Goal: Information Seeking & Learning: Learn about a topic

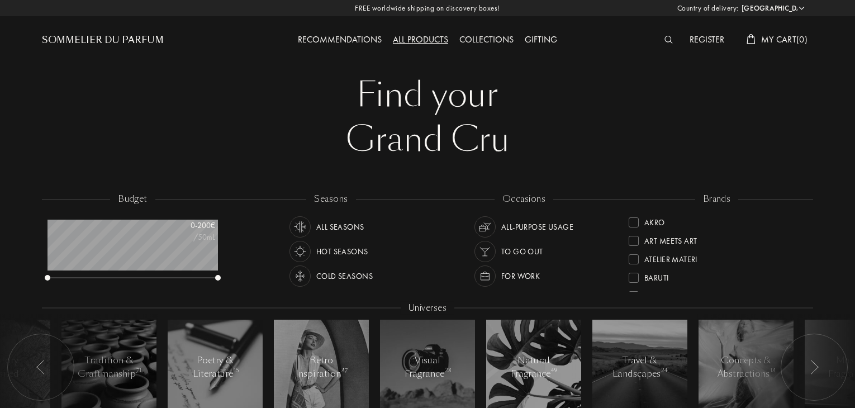
select select "IT"
click at [669, 37] on img at bounding box center [668, 40] width 8 height 8
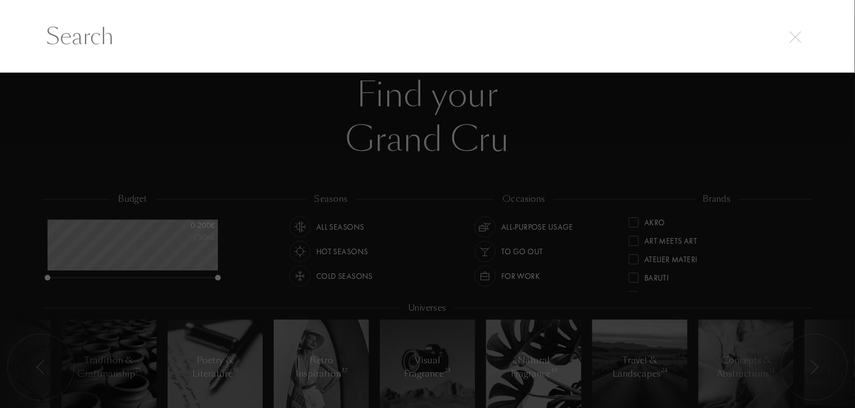
scroll to position [0, 0]
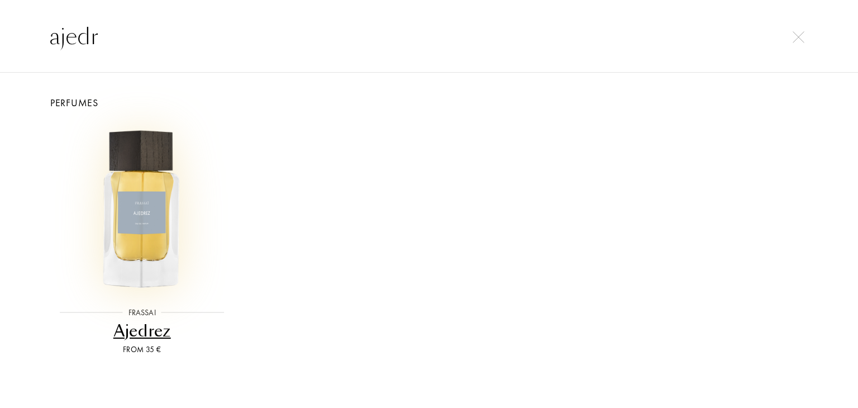
type input "ajedr"
click at [154, 237] on img at bounding box center [142, 208] width 172 height 172
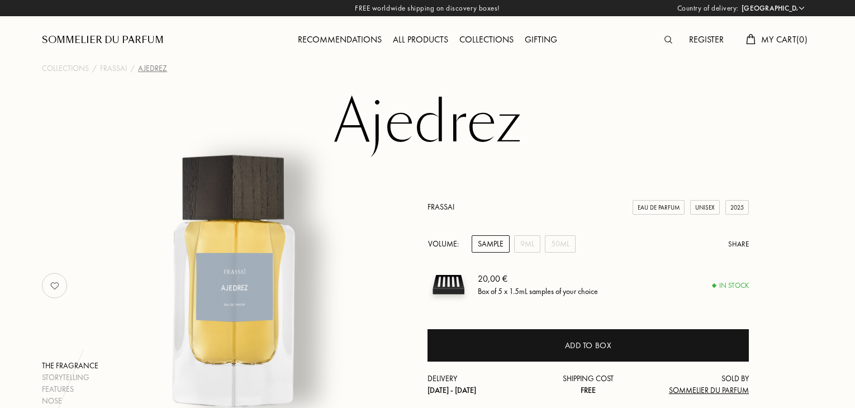
select select "IT"
click at [521, 248] on div "9mL" at bounding box center [527, 243] width 26 height 17
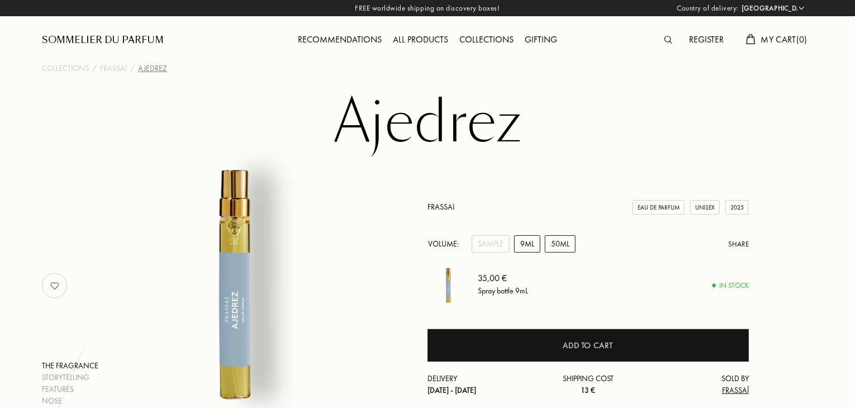
click at [552, 246] on div "50mL" at bounding box center [560, 243] width 31 height 17
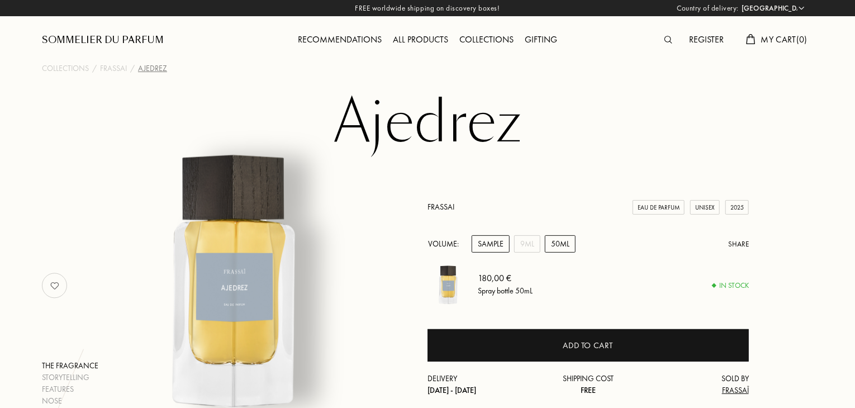
click at [498, 243] on div "Sample" at bounding box center [490, 243] width 38 height 17
click at [671, 39] on div at bounding box center [670, 40] width 25 height 15
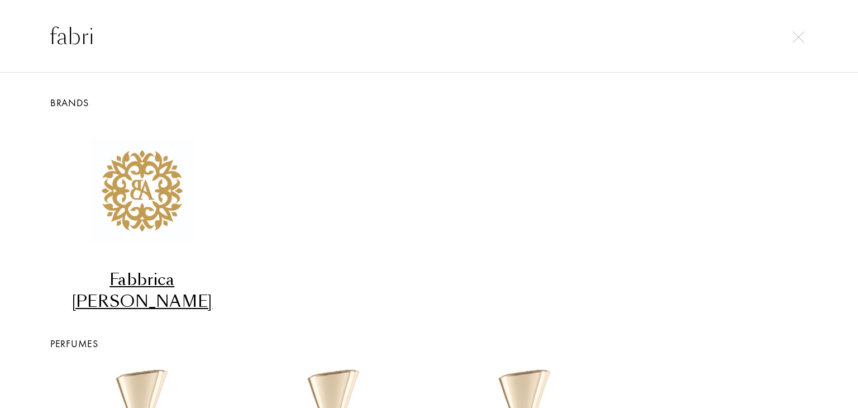
type input "fabri"
click at [159, 269] on div "Fabbrica [PERSON_NAME]" at bounding box center [142, 291] width 183 height 44
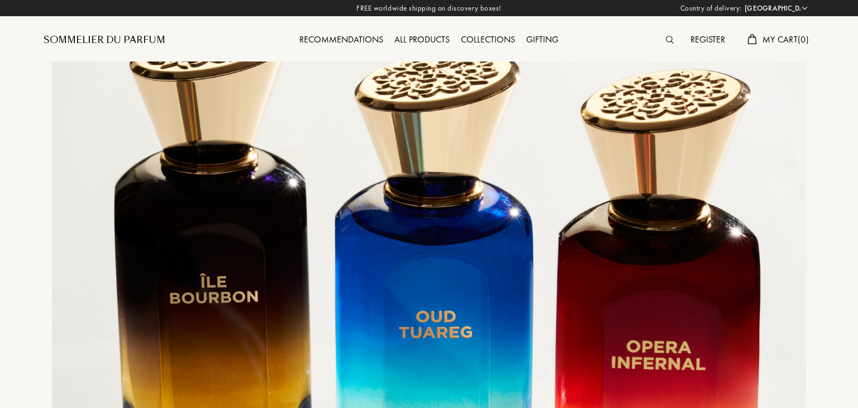
select select "IT"
